Goal: Task Accomplishment & Management: Use online tool/utility

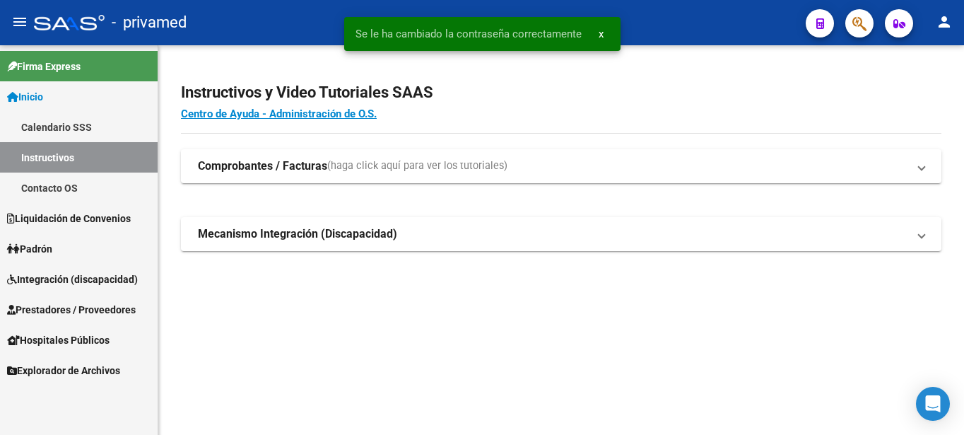
click at [527, 326] on mat-sidenav-content "Instructivos y Video Tutoriales SAAS Centro de Ayuda - Administración de O.S. C…" at bounding box center [561, 240] width 806 height 390
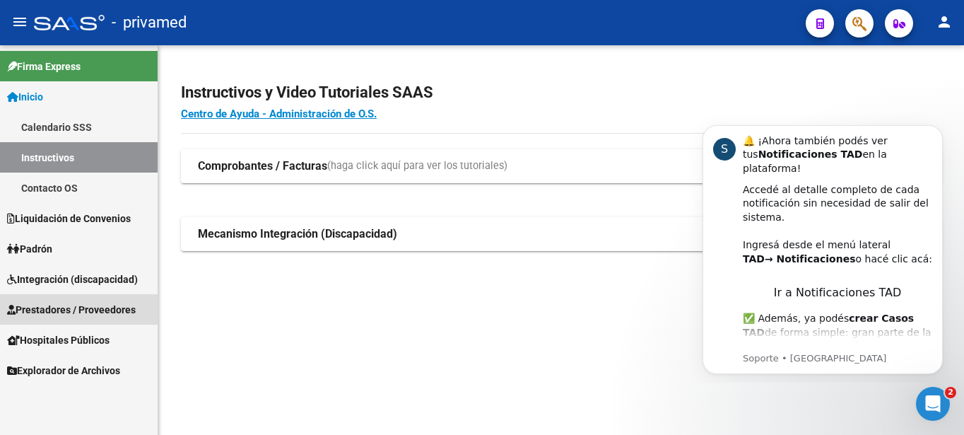
click at [113, 308] on span "Prestadores / Proveedores" at bounding box center [71, 310] width 129 height 16
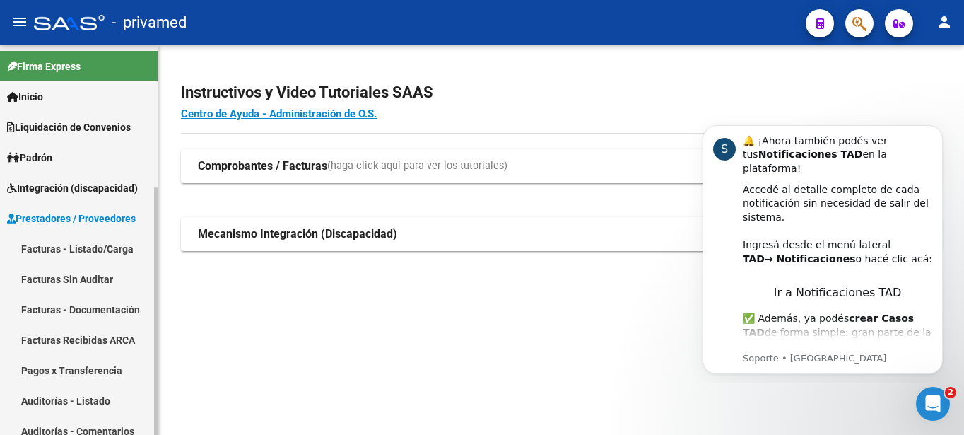
scroll to position [72, 0]
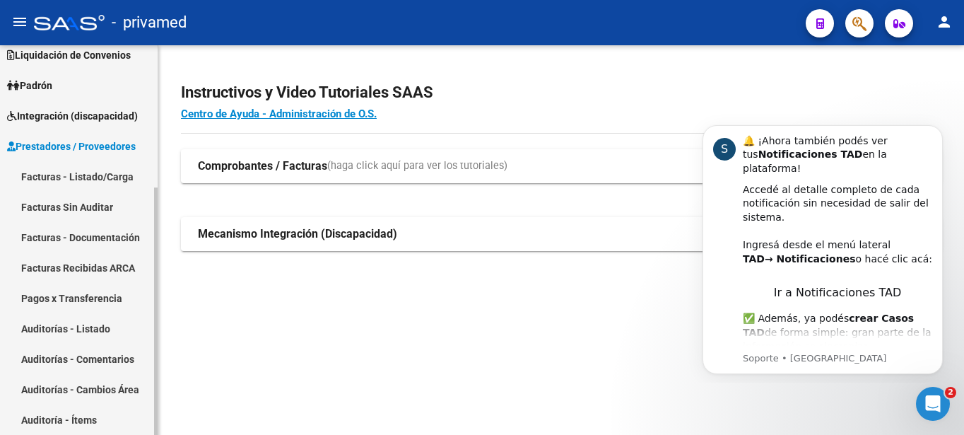
click at [97, 175] on link "Facturas - Listado/Carga" at bounding box center [79, 176] width 158 height 30
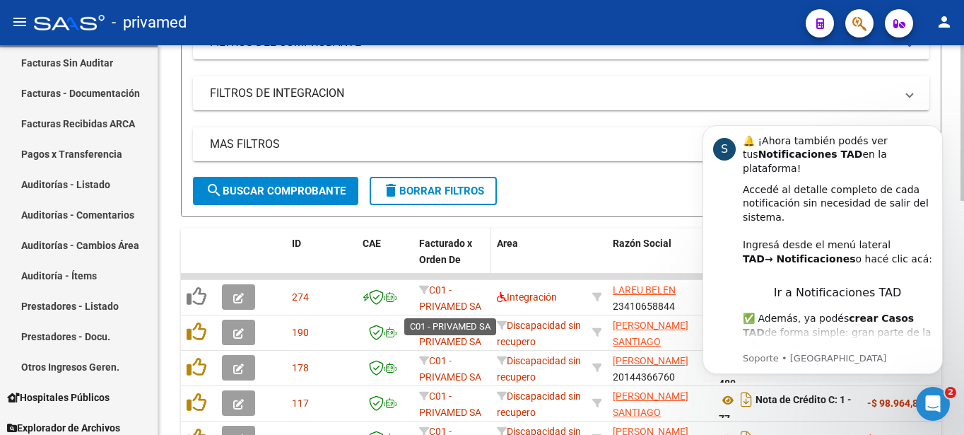
scroll to position [361, 0]
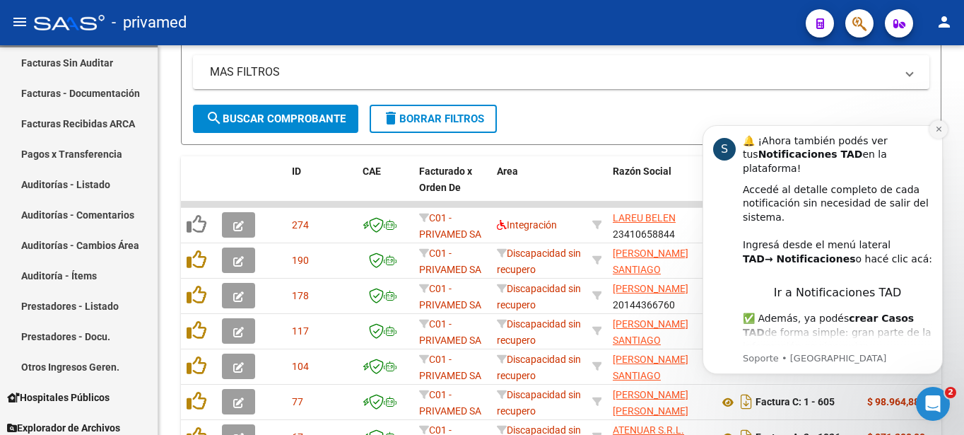
click at [938, 131] on icon "Dismiss notification" at bounding box center [939, 129] width 8 height 8
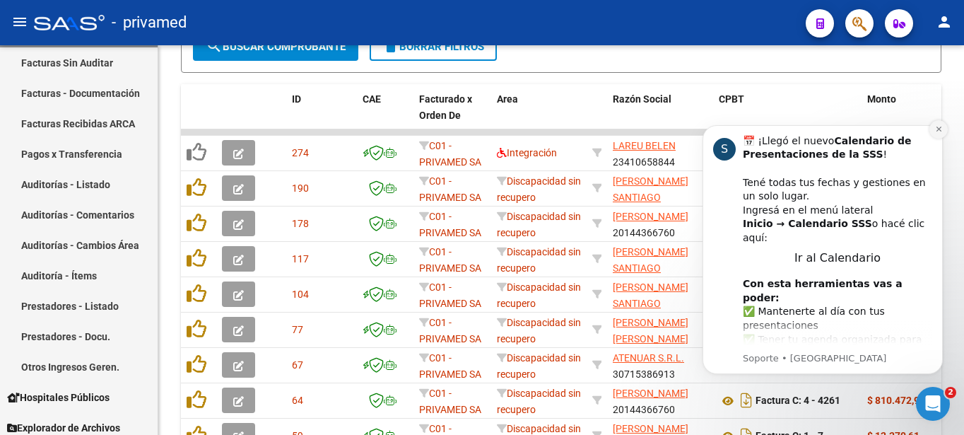
click at [938, 135] on button "Dismiss notification" at bounding box center [939, 129] width 18 height 18
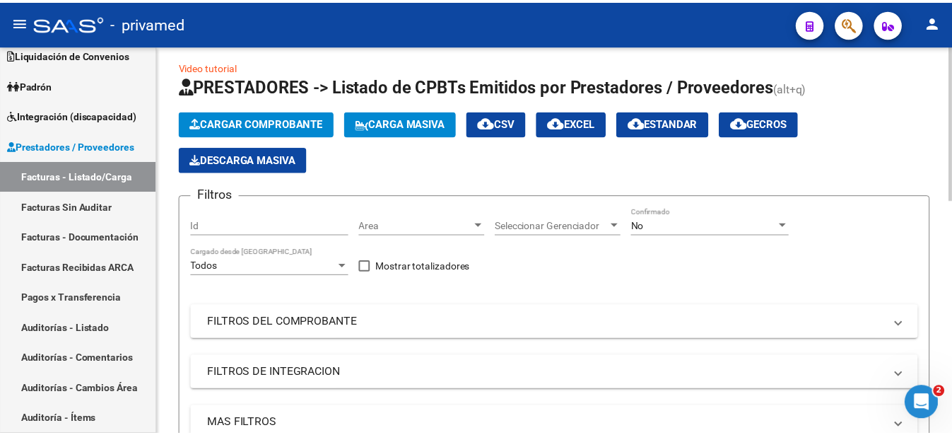
scroll to position [0, 0]
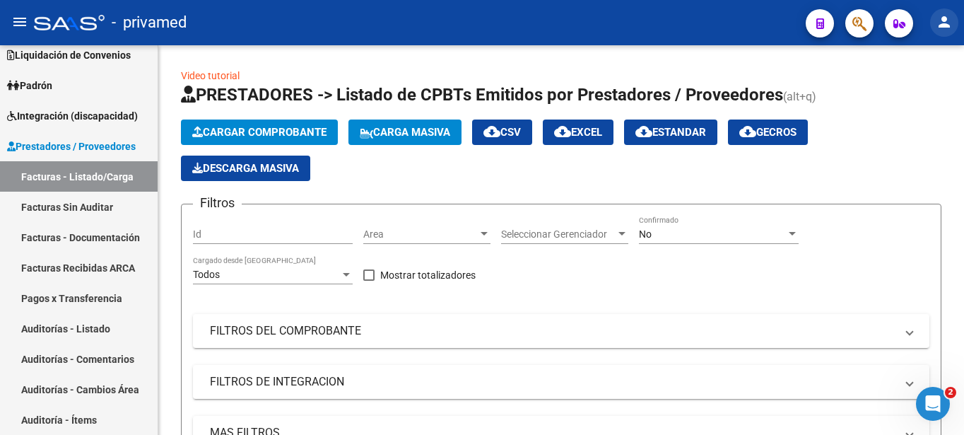
click at [945, 27] on mat-icon "person" at bounding box center [944, 21] width 17 height 17
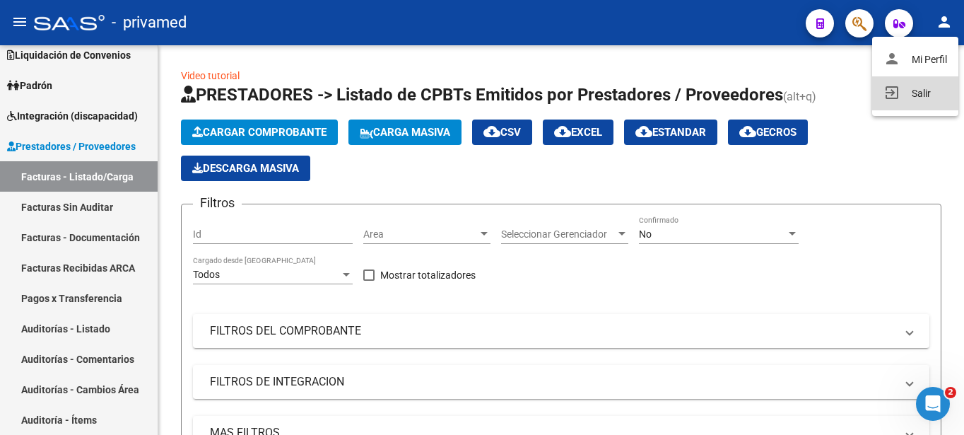
click at [917, 91] on button "exit_to_app Salir" at bounding box center [916, 93] width 86 height 34
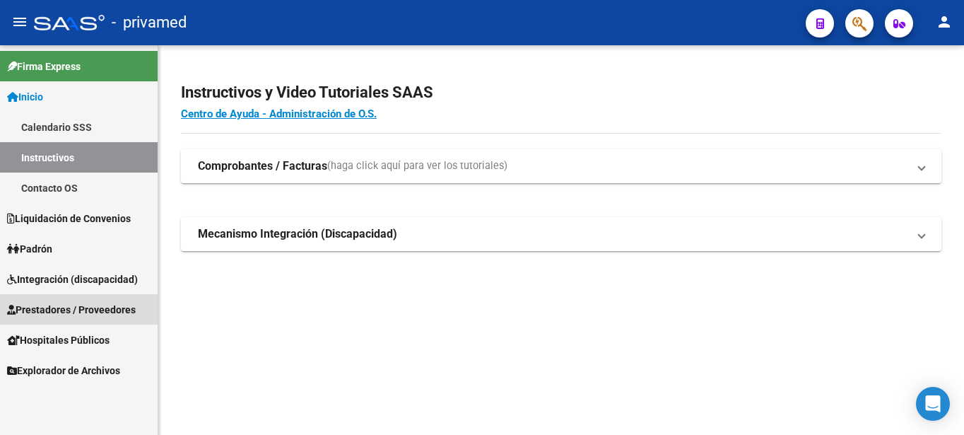
click at [78, 308] on span "Prestadores / Proveedores" at bounding box center [71, 310] width 129 height 16
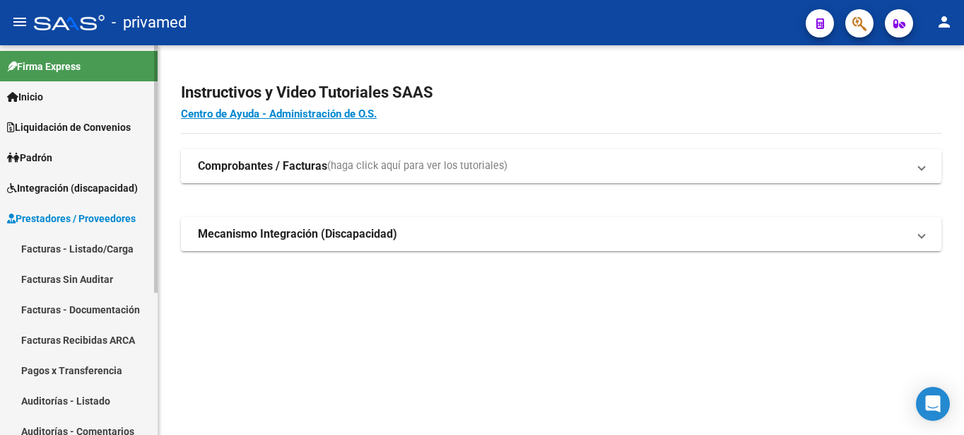
click at [97, 252] on link "Facturas - Listado/Carga" at bounding box center [79, 248] width 158 height 30
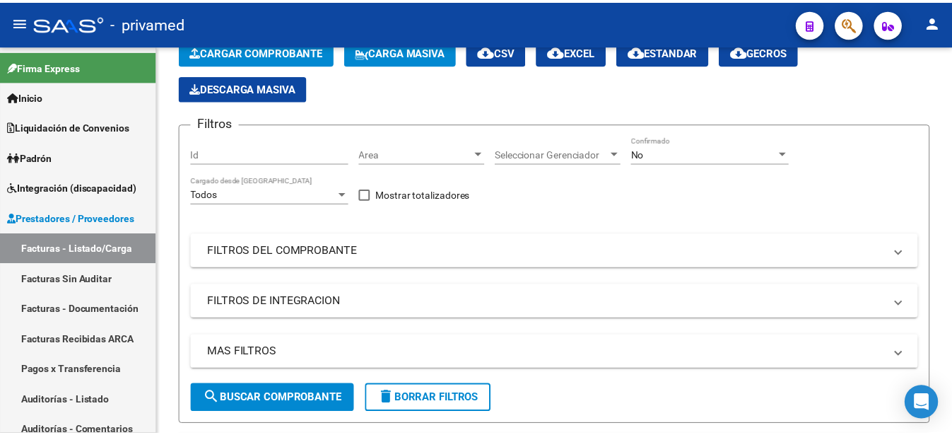
scroll to position [8, 0]
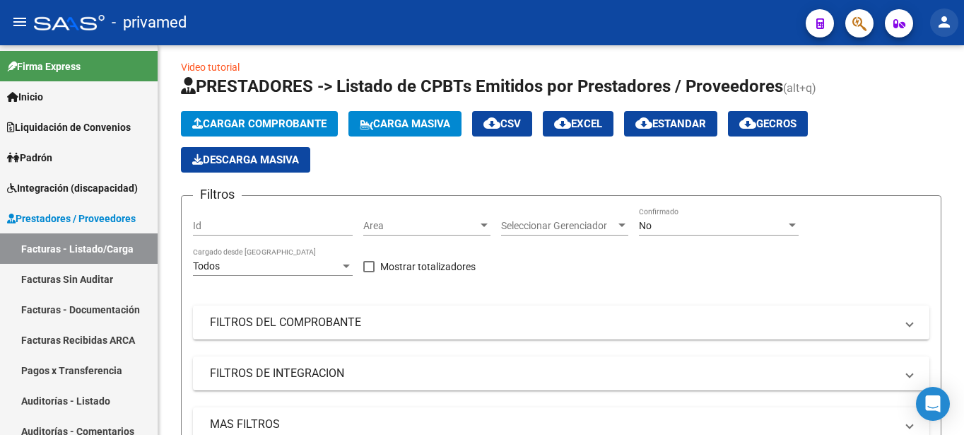
click at [952, 21] on mat-icon "person" at bounding box center [944, 21] width 17 height 17
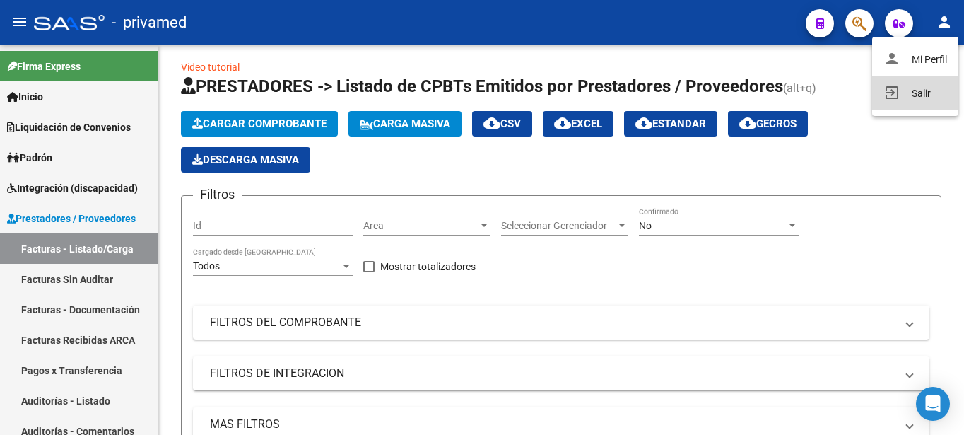
click at [906, 93] on button "exit_to_app Salir" at bounding box center [916, 93] width 86 height 34
